Goal: Task Accomplishment & Management: Complete application form

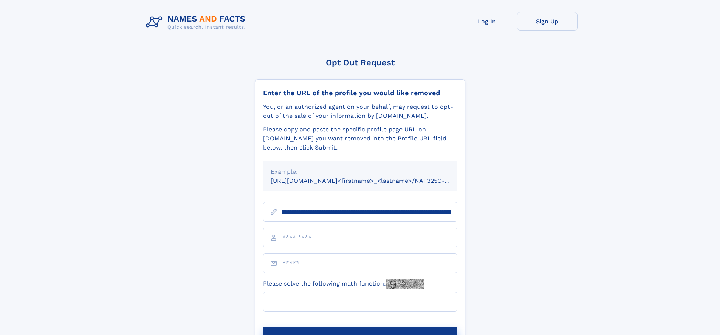
scroll to position [0, 85]
type input "**********"
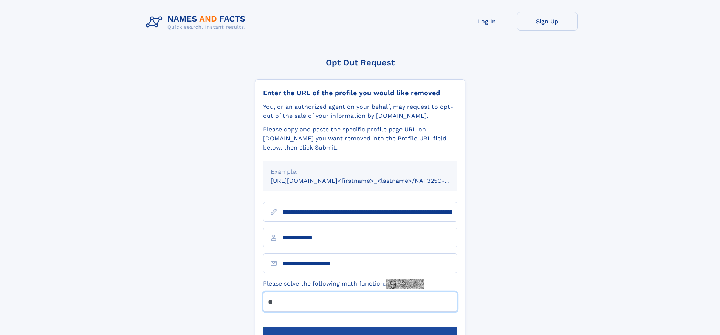
type input "**"
click at [360, 327] on button "Submit Opt Out Request" at bounding box center [360, 339] width 194 height 24
